Goal: Task Accomplishment & Management: Manage account settings

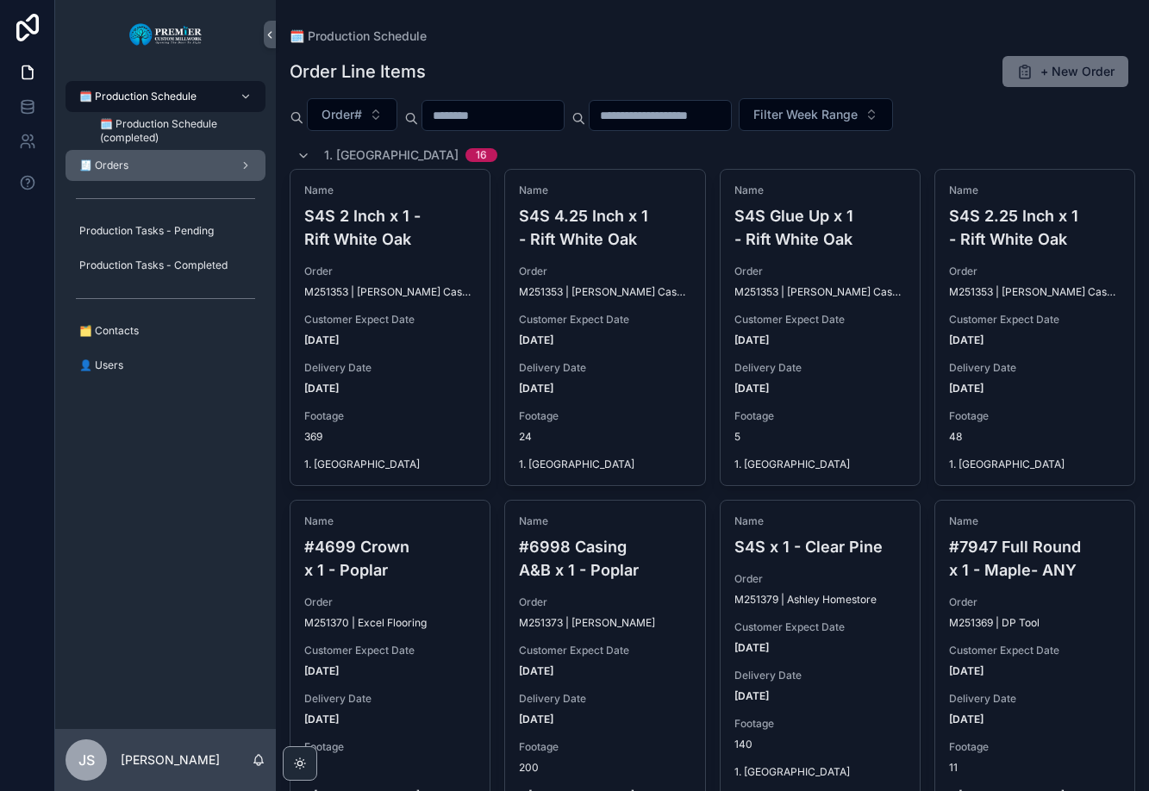
click at [167, 172] on div "🧾 Orders" at bounding box center [165, 166] width 179 height 28
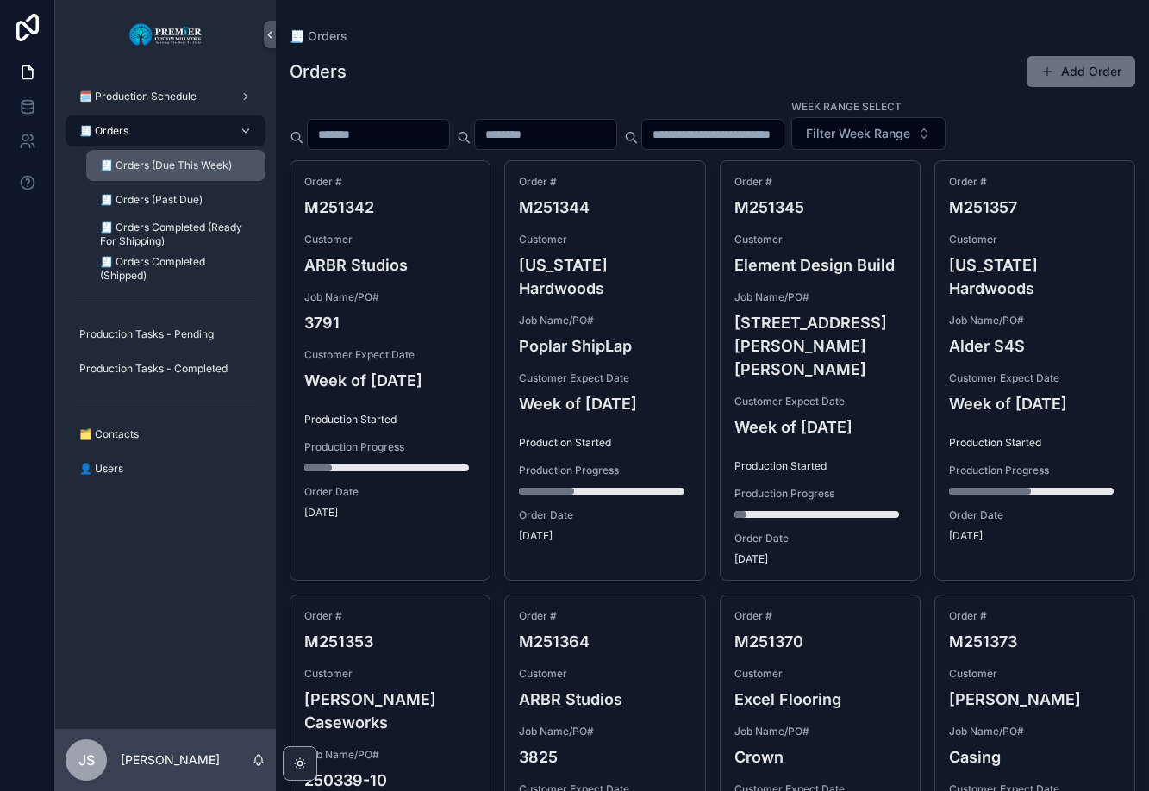
click at [172, 176] on div "🧾 Orders (Due This Week)" at bounding box center [176, 166] width 159 height 28
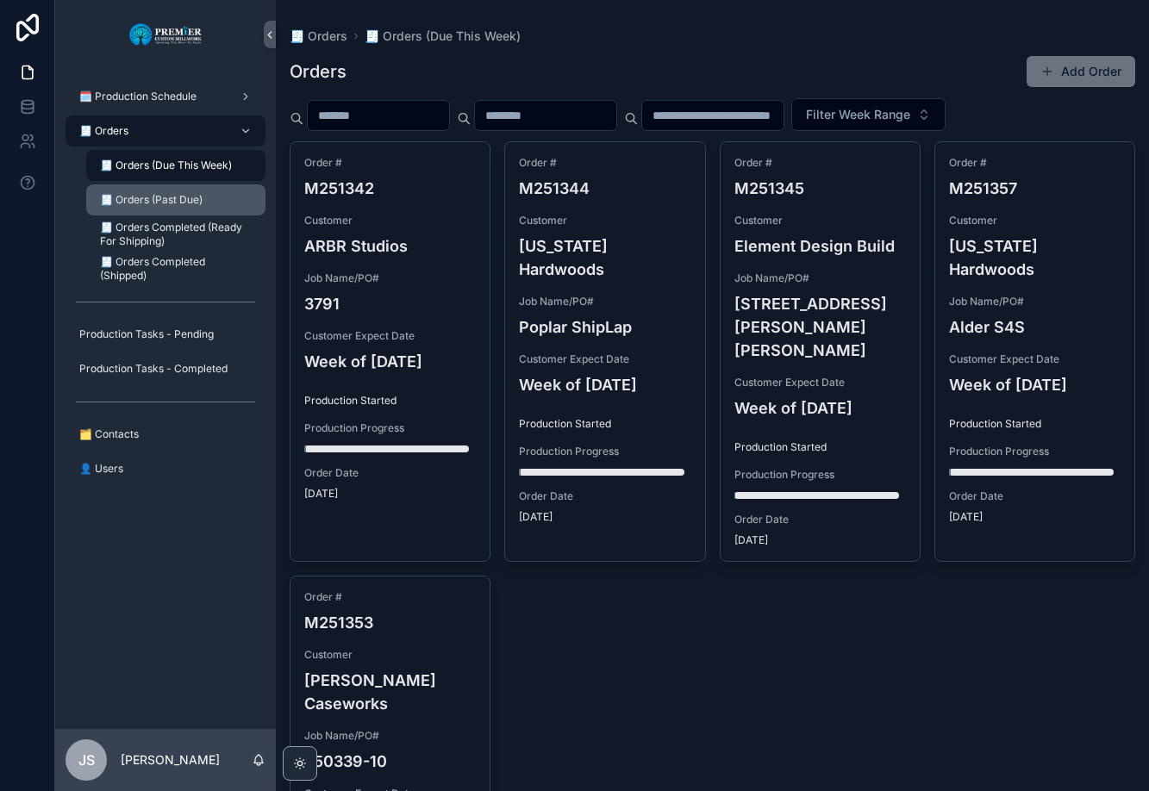
click at [178, 208] on div "🧾 Orders (Past Due)" at bounding box center [176, 200] width 159 height 28
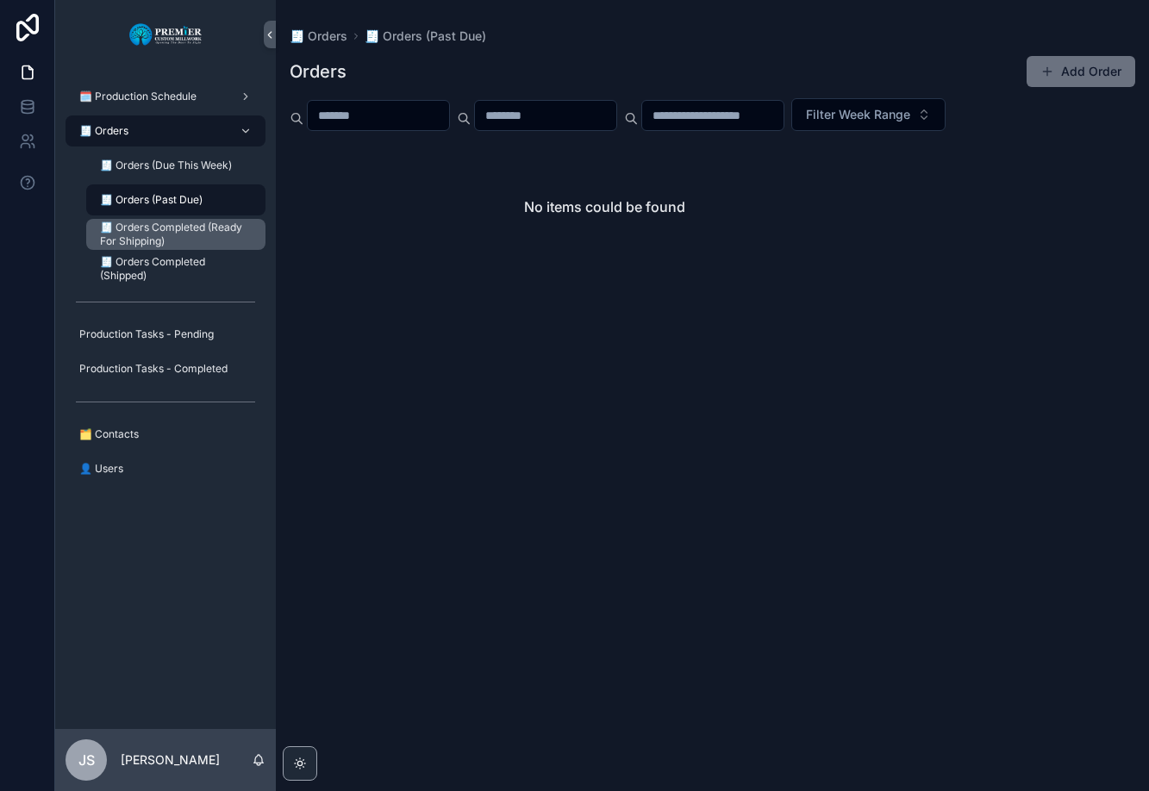
click at [160, 225] on span "🧾 Orders Completed (Ready For Shipping)" at bounding box center [174, 235] width 148 height 28
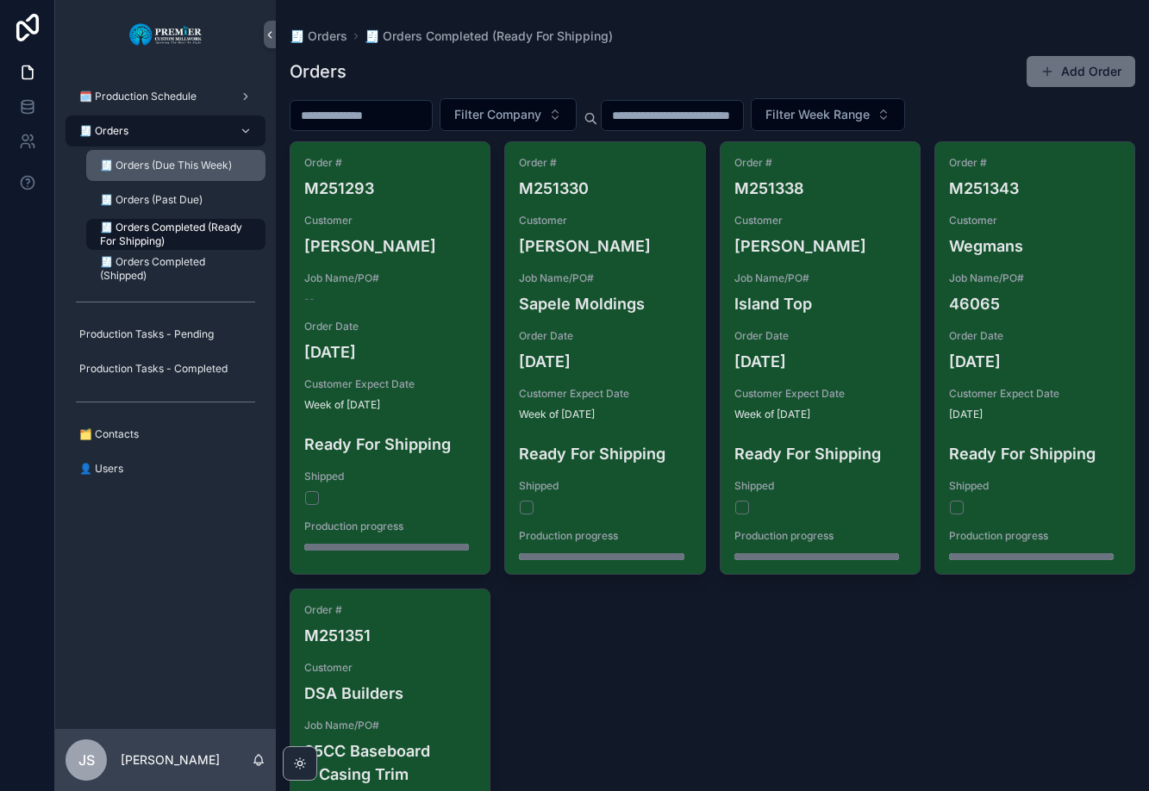
click at [168, 166] on span "🧾 Orders (Due This Week)" at bounding box center [166, 166] width 132 height 14
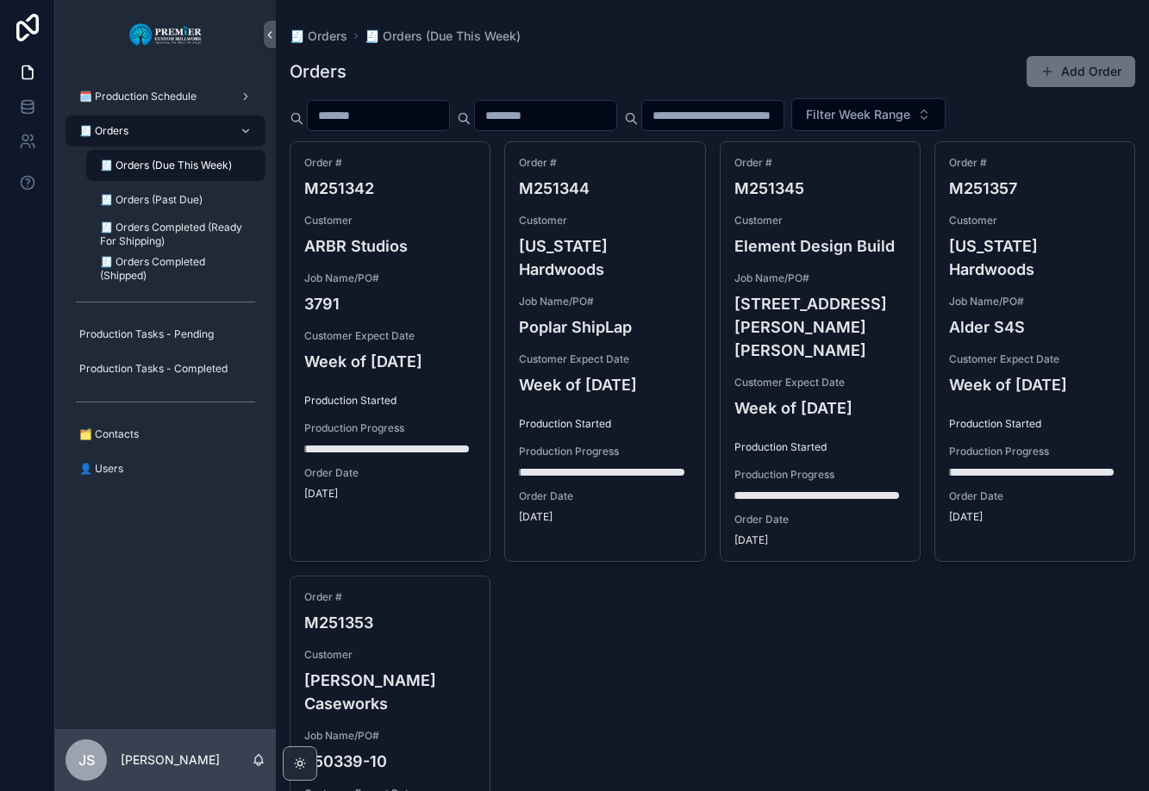
click at [135, 131] on div "🧾 Orders" at bounding box center [165, 131] width 179 height 28
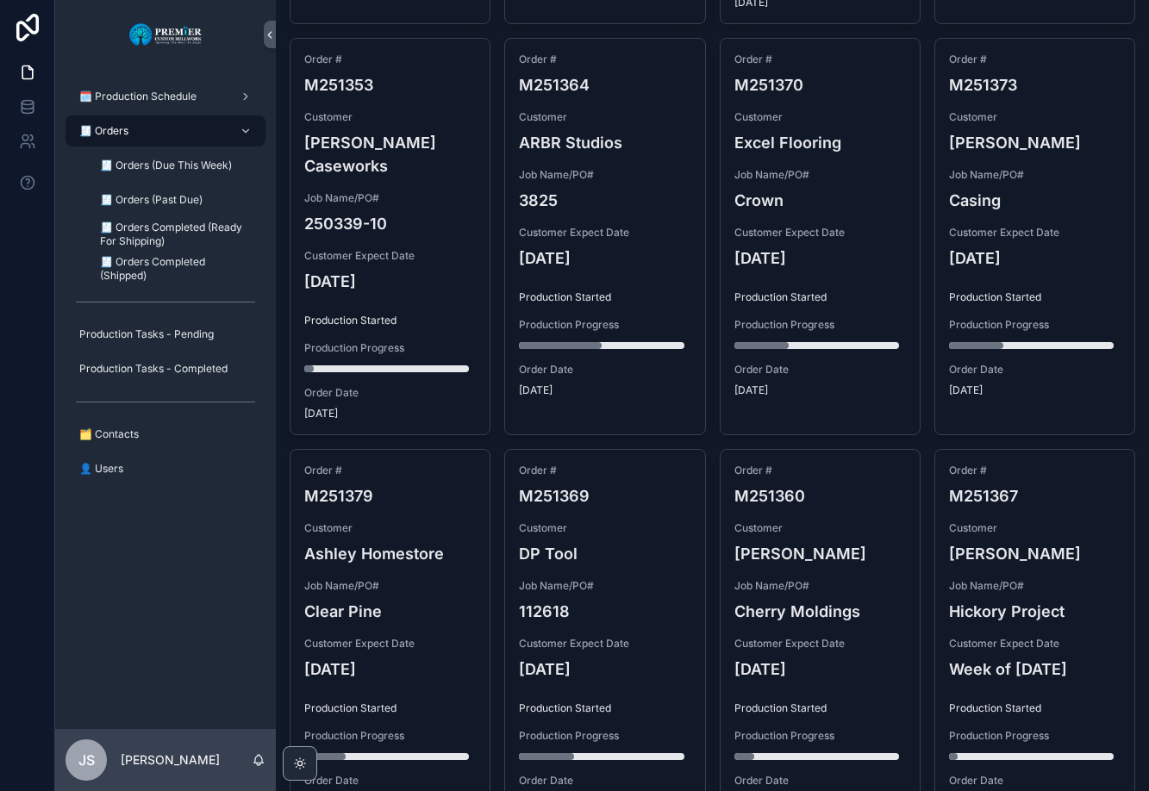
scroll to position [575, 0]
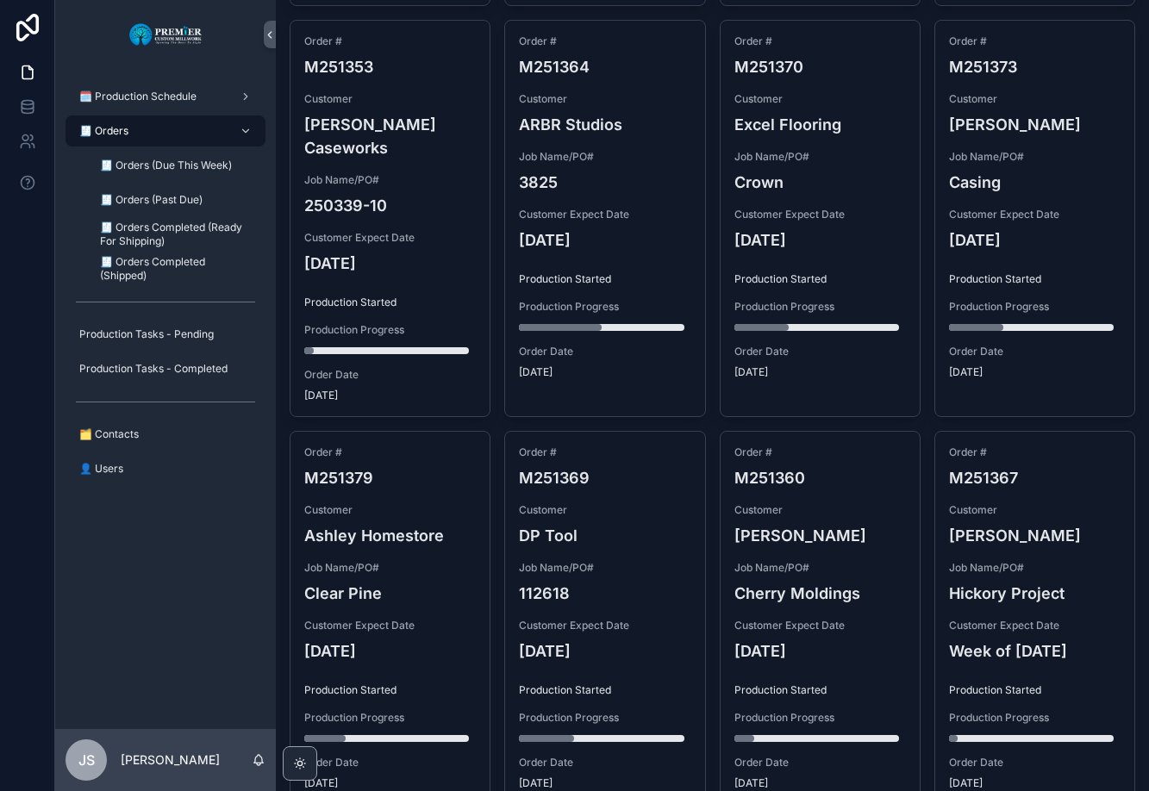
click at [461, 252] on h4 "[DATE]" at bounding box center [390, 263] width 172 height 23
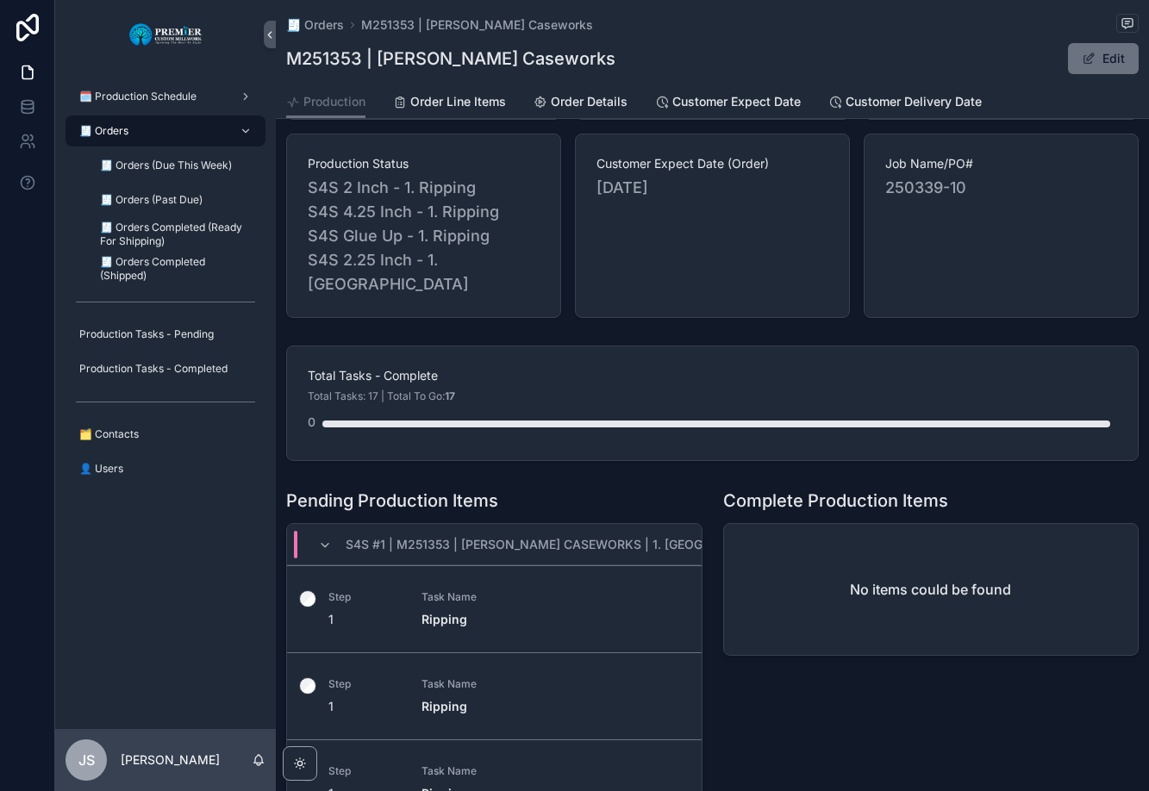
scroll to position [58, 0]
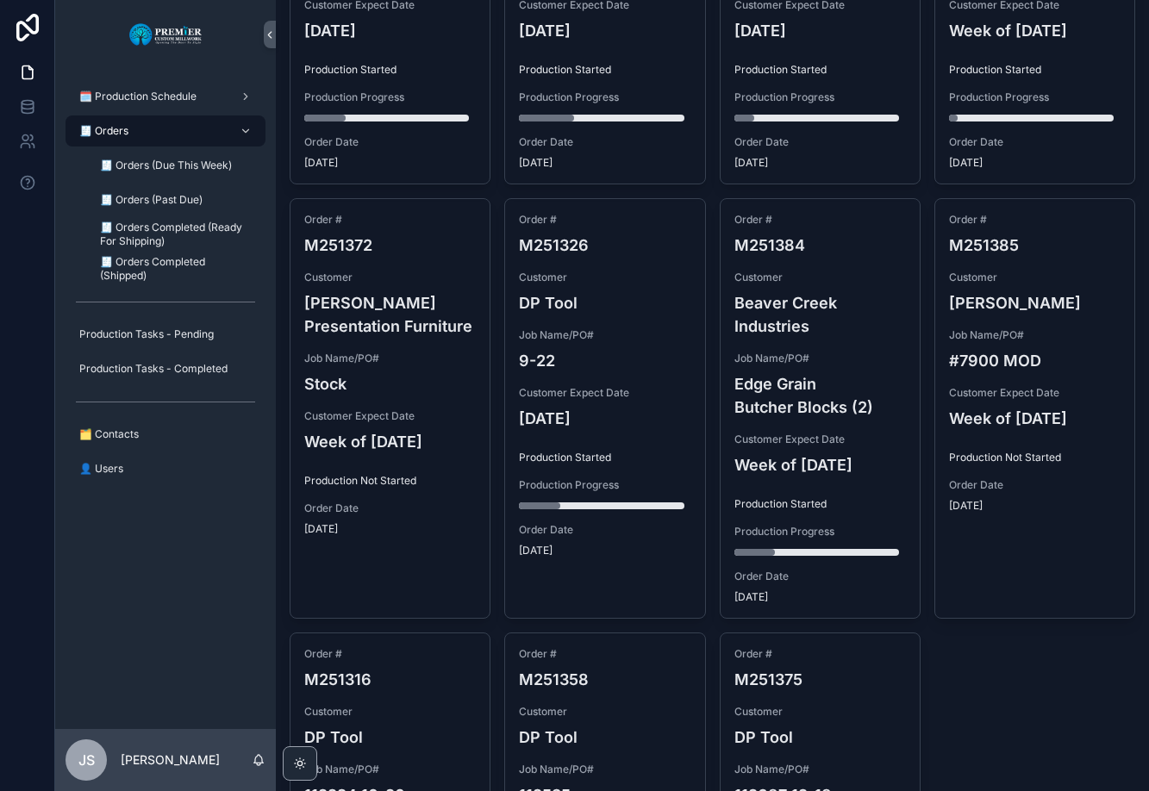
scroll to position [1166, 0]
